Goal: Check status: Check status

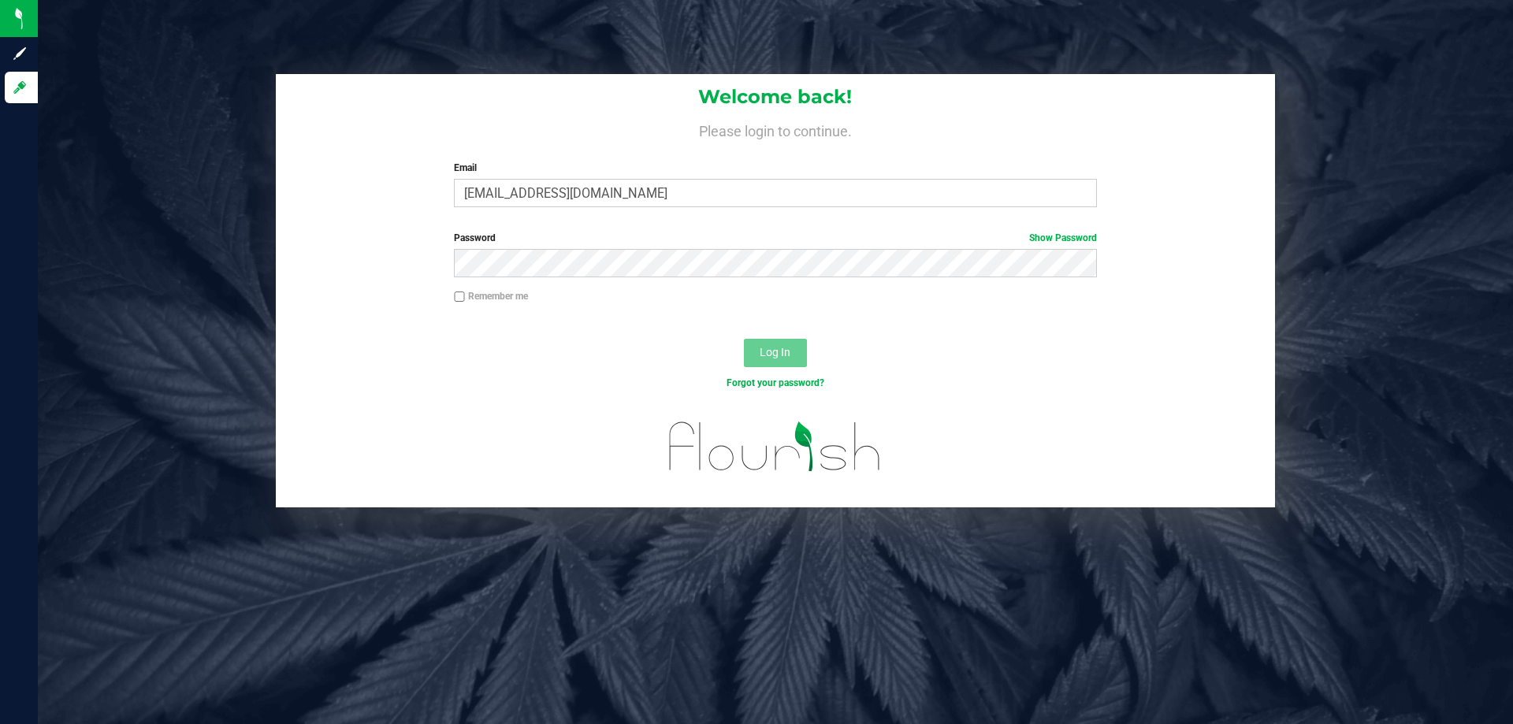
type input "[EMAIL_ADDRESS][DOMAIN_NAME]"
click at [744, 339] on button "Log In" at bounding box center [775, 353] width 63 height 28
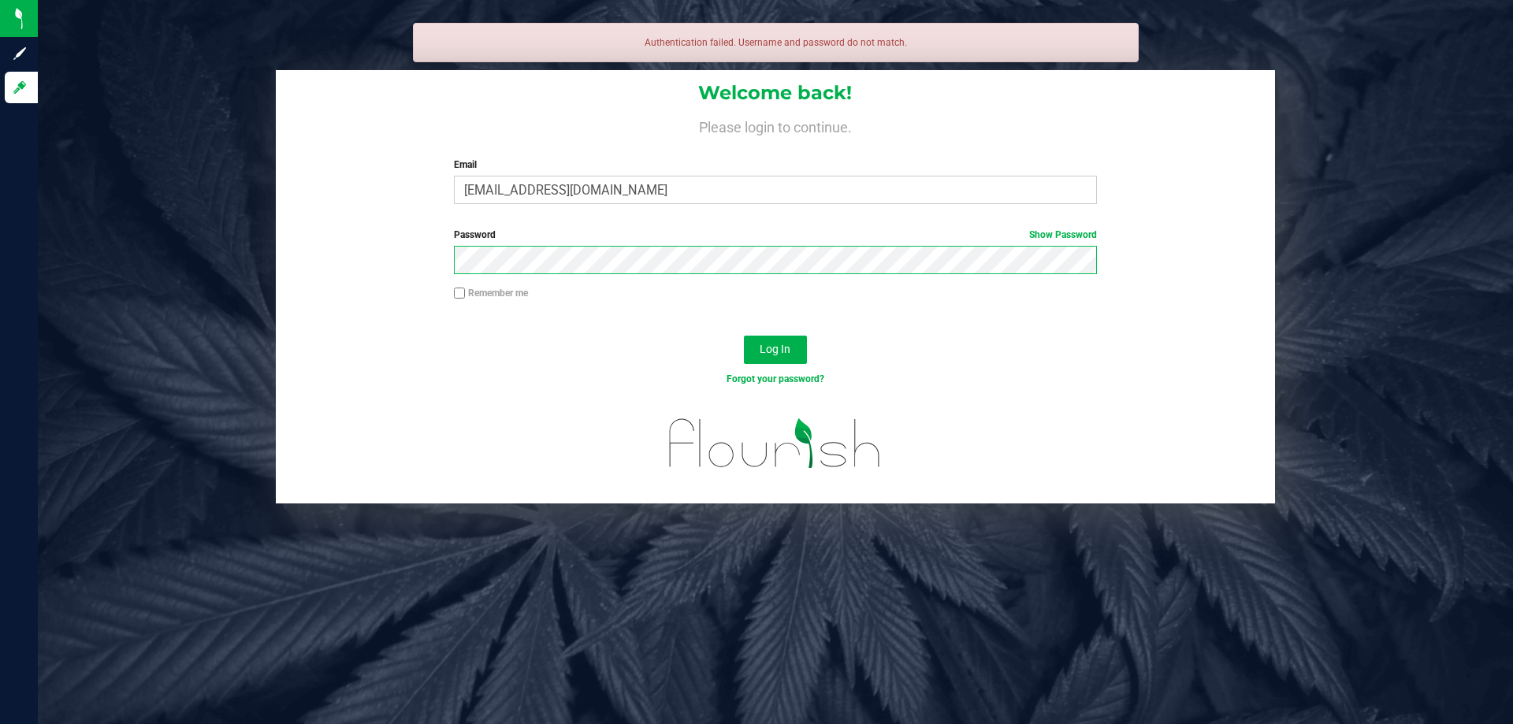
click at [744, 336] on button "Log In" at bounding box center [775, 350] width 63 height 28
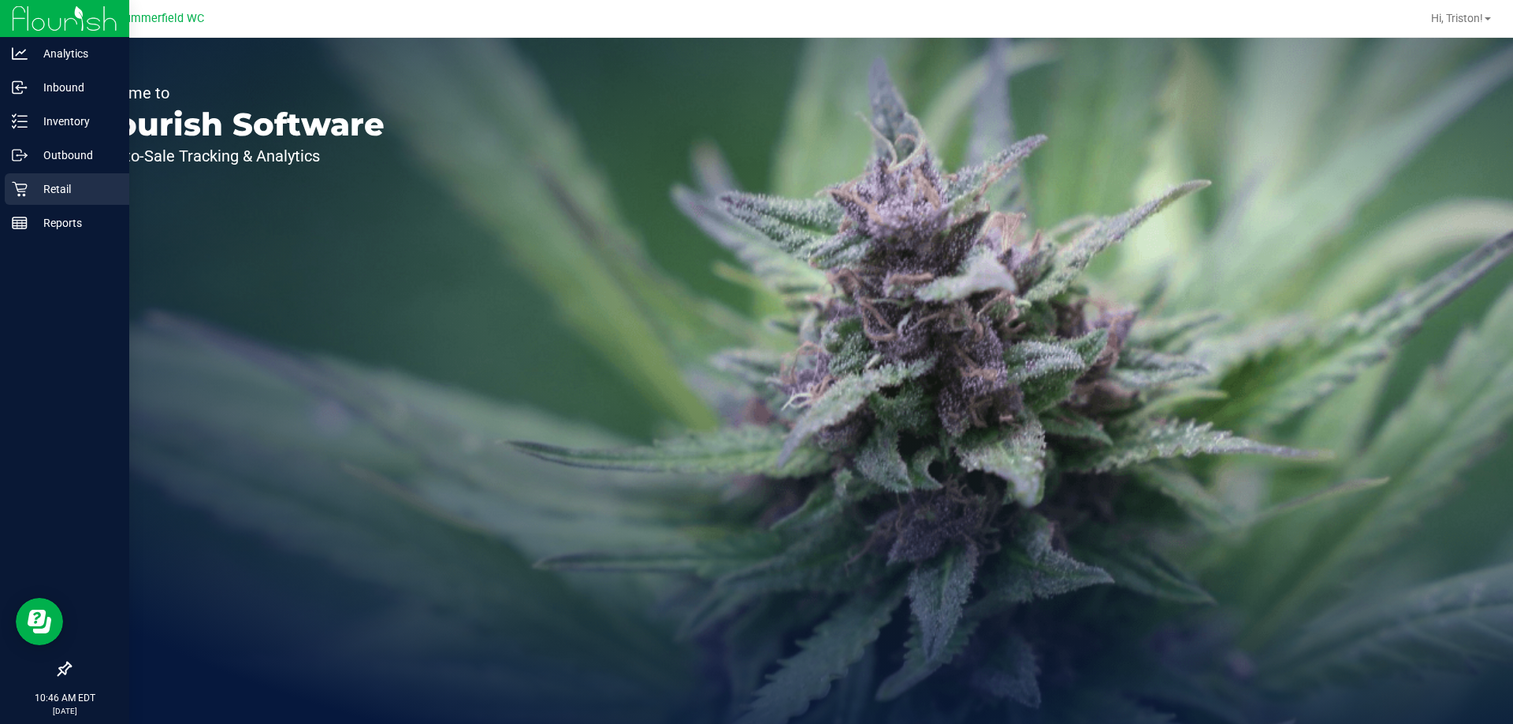
click at [38, 188] on p "Retail" at bounding box center [75, 189] width 95 height 19
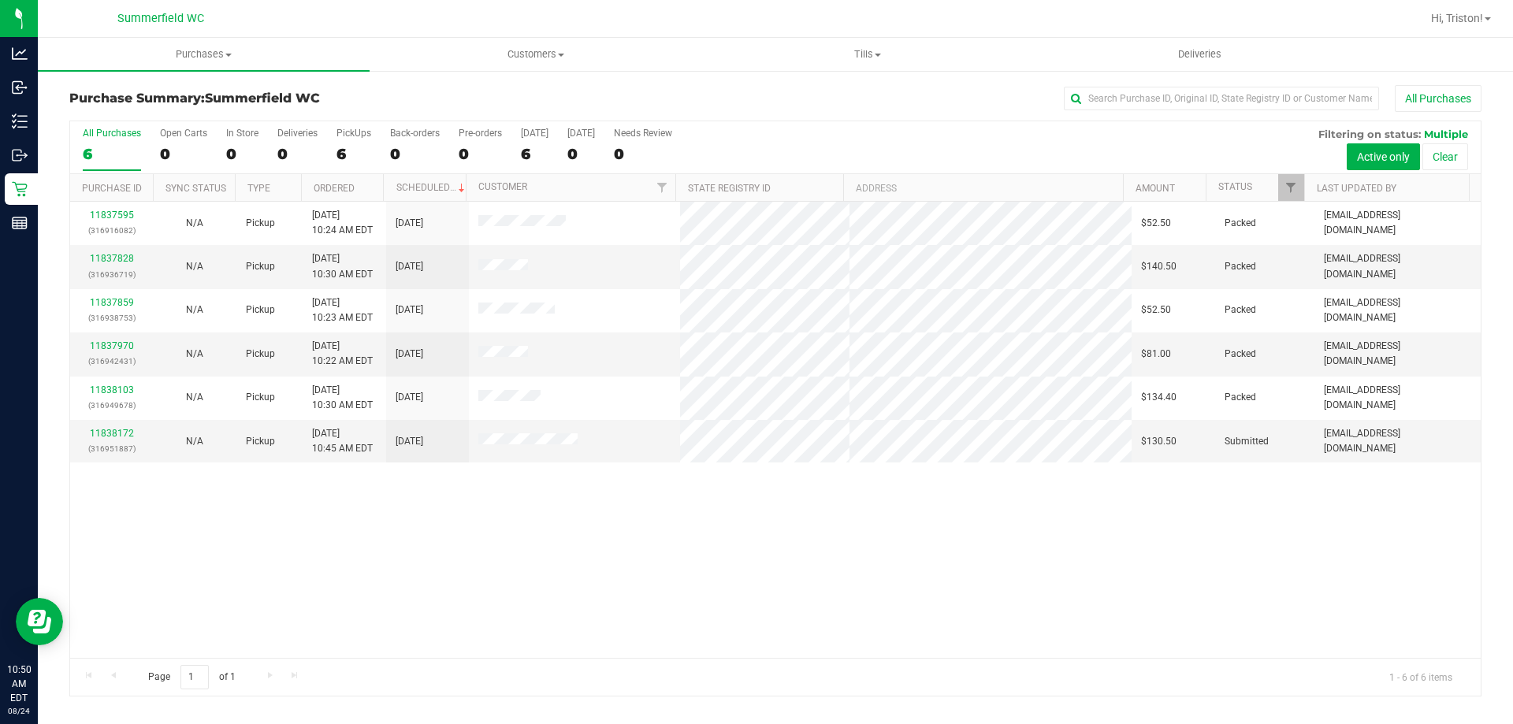
click at [506, 499] on div "11837595 (316916082) N/A Pickup [DATE] 10:24 AM EDT 8/24/2025 $52.50 Packed [EM…" at bounding box center [775, 430] width 1411 height 456
drag, startPoint x: 523, startPoint y: 606, endPoint x: 519, endPoint y: 586, distance: 20.1
click at [522, 605] on div "11837595 (316916082) N/A Pickup [DATE] 10:24 AM EDT 8/24/2025 $52.50 Packed [EM…" at bounding box center [775, 430] width 1411 height 456
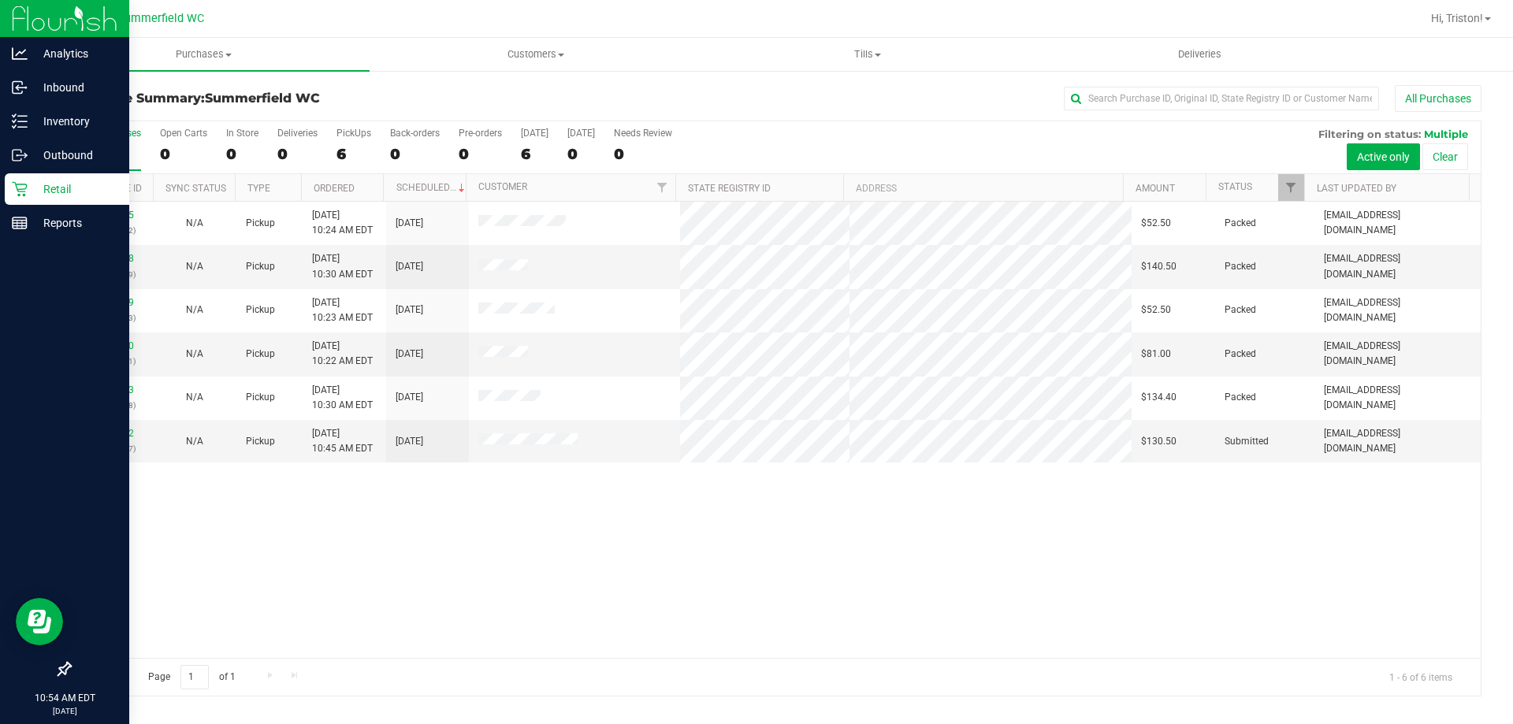
click at [49, 177] on div "Retail" at bounding box center [67, 189] width 125 height 32
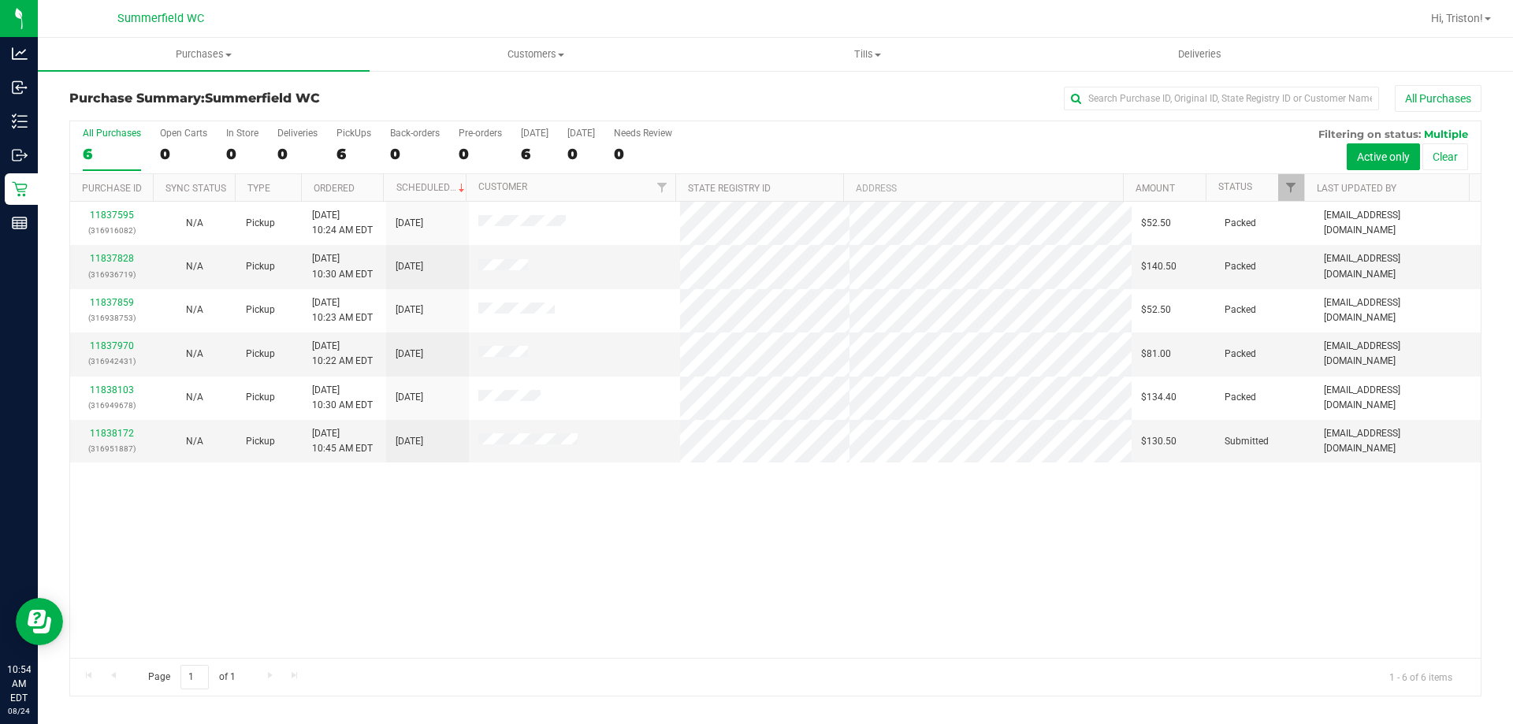
click at [332, 144] on div "All Purchases 6 Open Carts 0 In Store 0 Deliveries 0 PickUps 6 Back-orders 0 Pr…" at bounding box center [775, 147] width 1411 height 53
click at [345, 145] on div "6" at bounding box center [354, 154] width 35 height 18
click at [0, 0] on input "PickUps 6" at bounding box center [0, 0] width 0 height 0
click at [453, 545] on div "11837595 (316916082) N/A Pickup [DATE] 10:24 AM EDT 8/24/2025 $52.50 Packed [EM…" at bounding box center [775, 430] width 1411 height 456
